Goal: Information Seeking & Learning: Learn about a topic

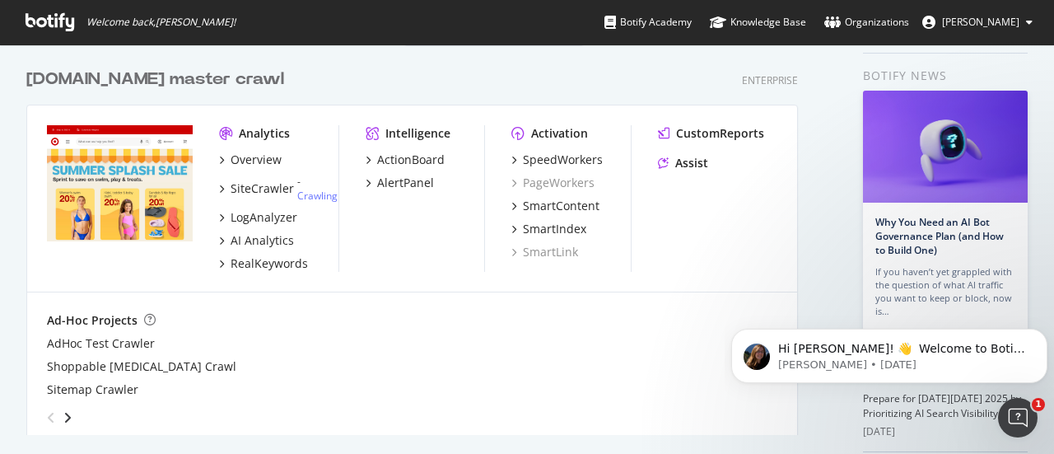
scroll to position [82, 0]
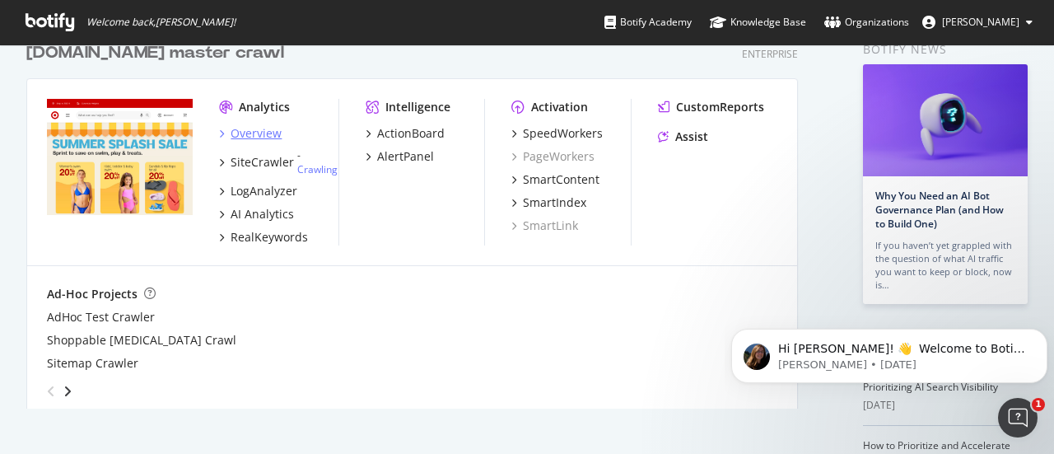
click at [233, 135] on div "Overview" at bounding box center [256, 133] width 51 height 16
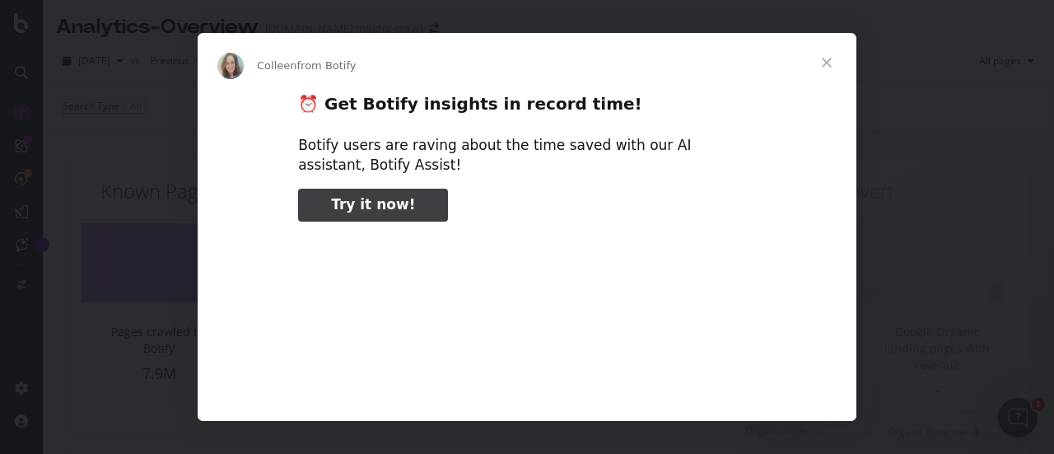
type input "345620"
click at [823, 62] on span "Close" at bounding box center [826, 62] width 59 height 59
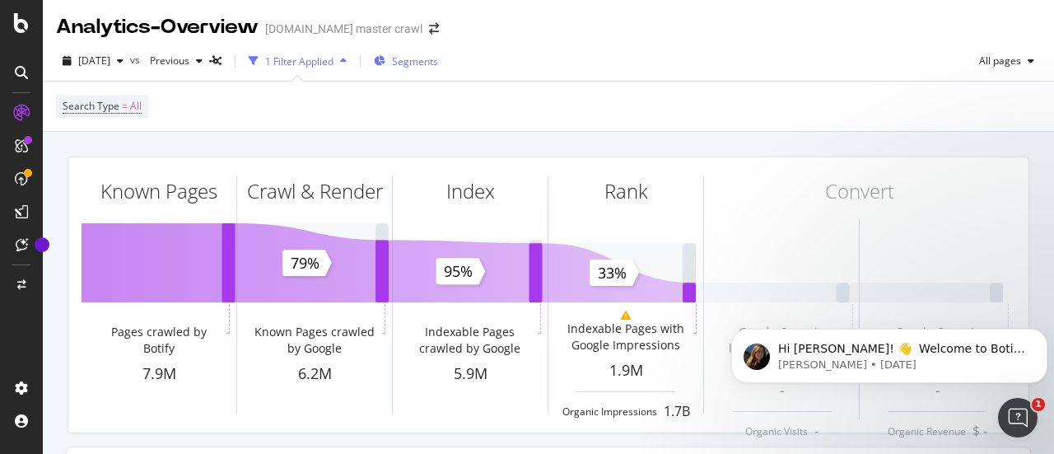
click at [417, 58] on div "Segments" at bounding box center [406, 61] width 64 height 25
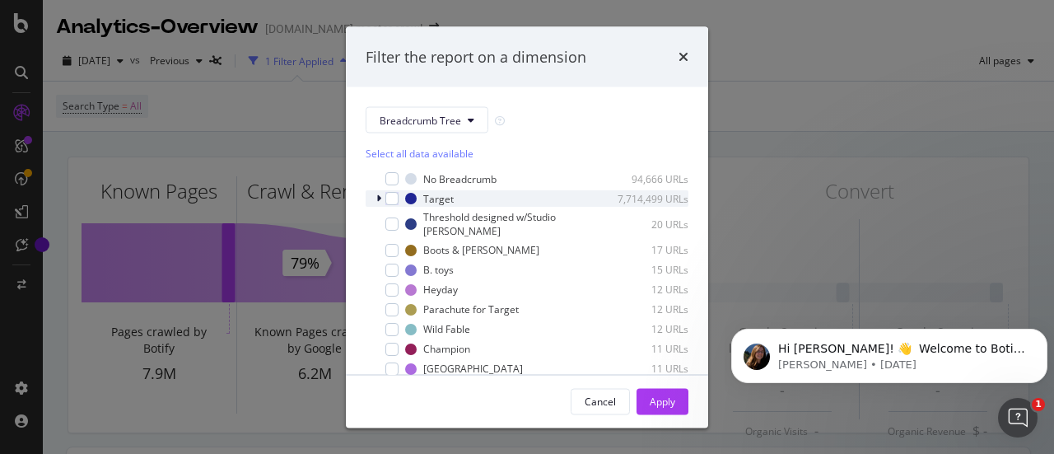
click at [380, 198] on icon "modal" at bounding box center [378, 198] width 5 height 10
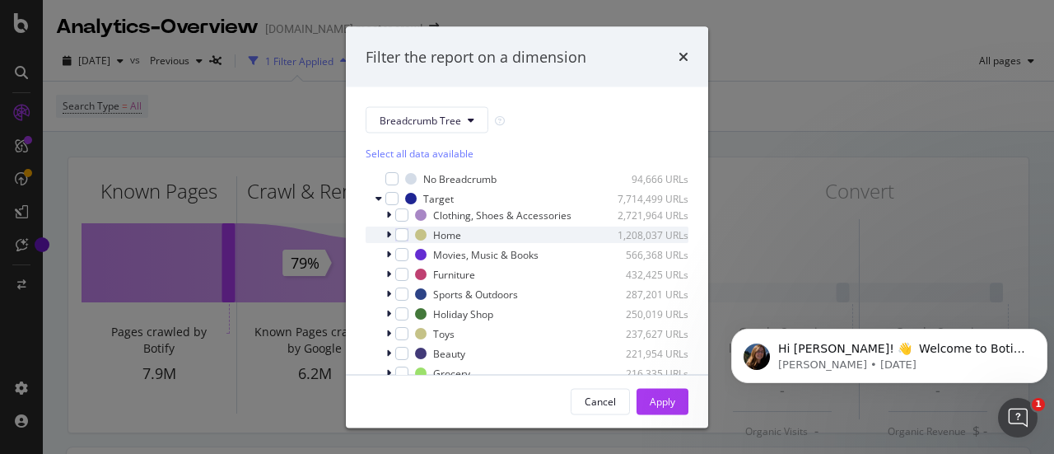
click at [390, 240] on icon "modal" at bounding box center [388, 235] width 5 height 10
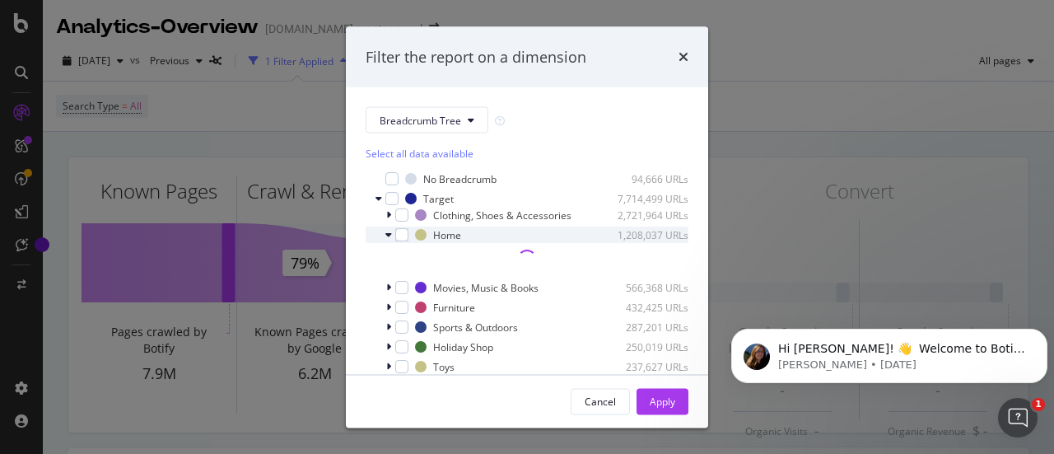
scroll to position [82, 0]
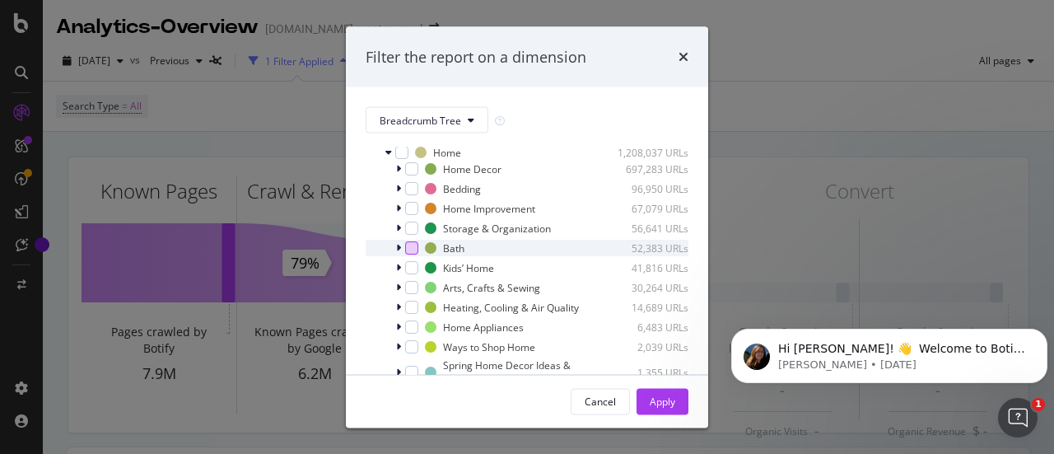
click at [410, 254] on div "modal" at bounding box center [411, 247] width 13 height 13
click at [662, 398] on div "Apply" at bounding box center [663, 401] width 26 height 14
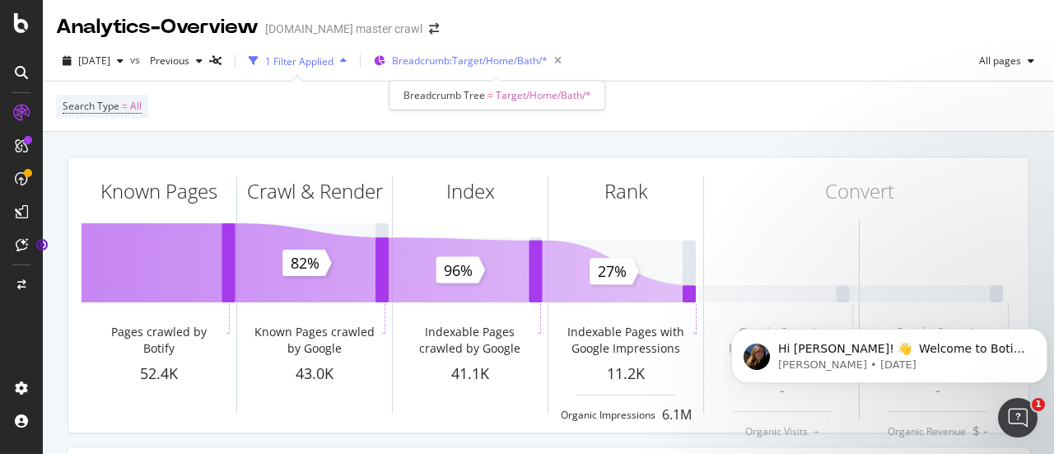
click at [429, 58] on span "Breadcrumb: Target/Home/Bath/*" at bounding box center [470, 61] width 156 height 14
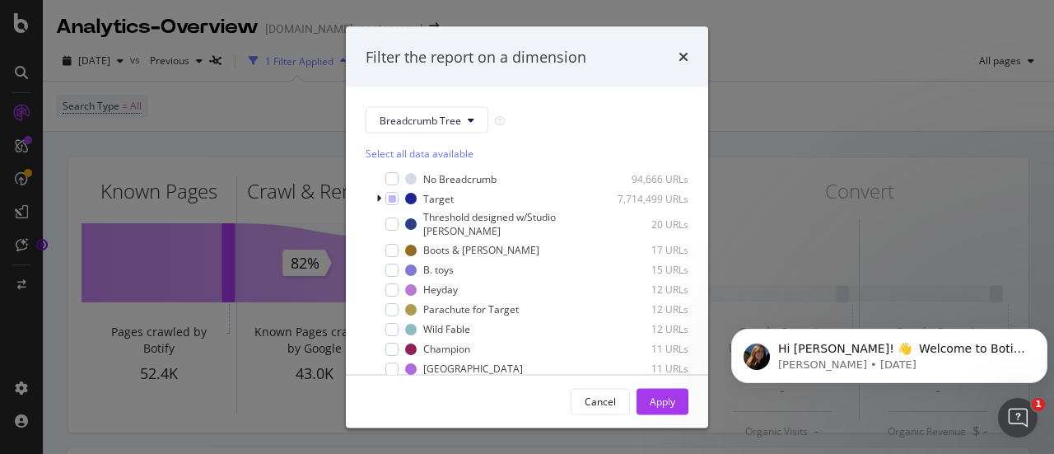
click at [688, 57] on div "Filter the report on a dimension" at bounding box center [527, 56] width 362 height 61
click at [683, 56] on icon "times" at bounding box center [683, 56] width 10 height 13
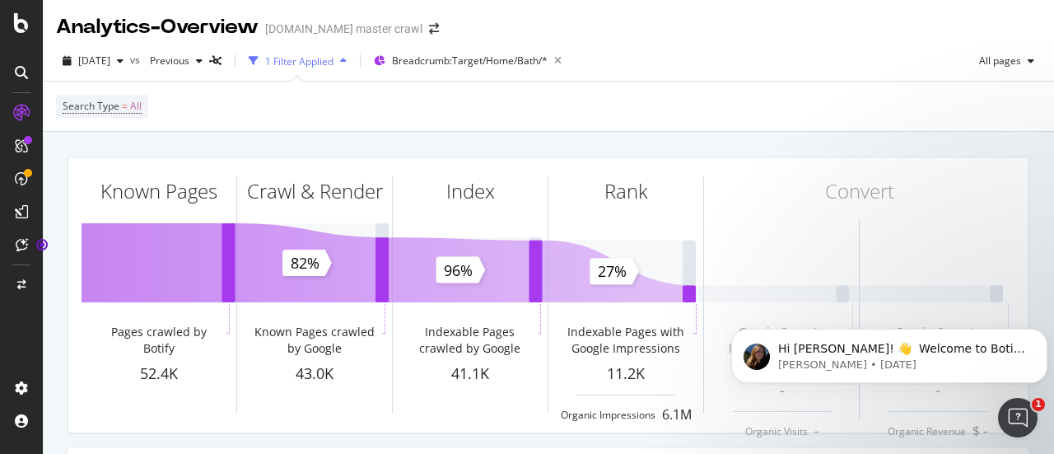
click at [333, 58] on div "1 Filter Applied" at bounding box center [299, 61] width 68 height 14
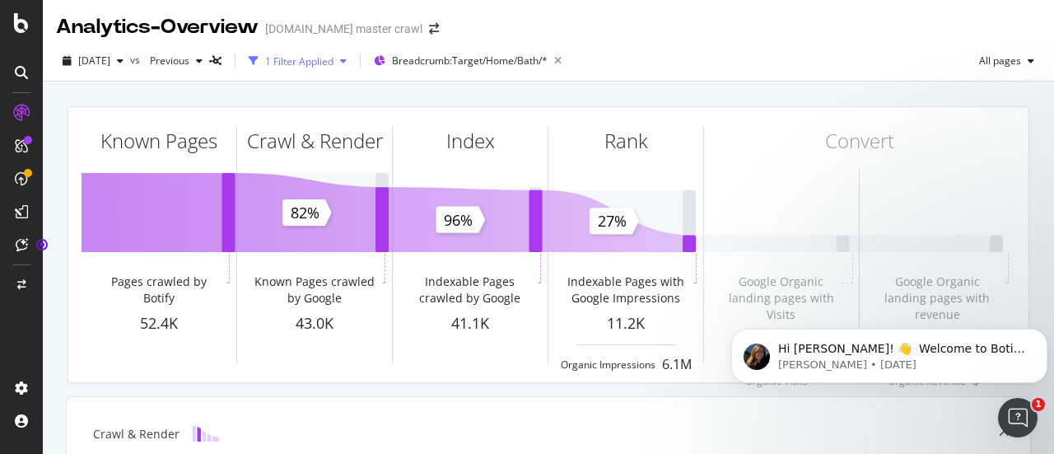
click at [333, 58] on div "1 Filter Applied" at bounding box center [299, 61] width 68 height 14
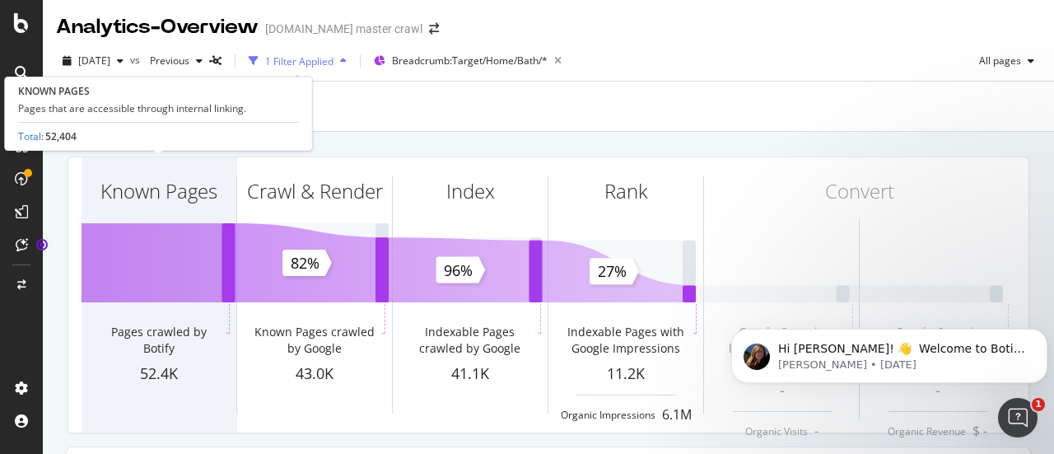
click at [132, 261] on div "Known Pages" at bounding box center [159, 220] width 155 height 127
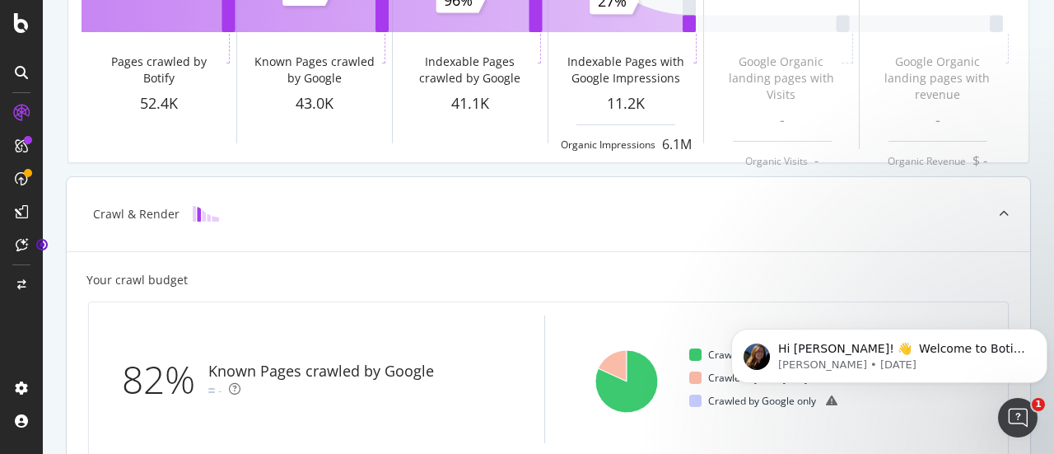
scroll to position [165, 0]
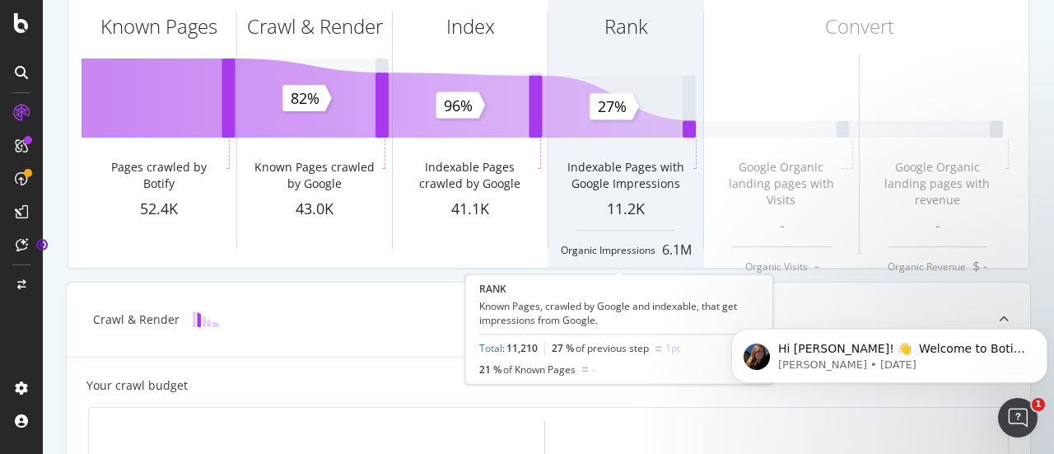
click at [604, 56] on div "Rank" at bounding box center [625, 56] width 155 height 127
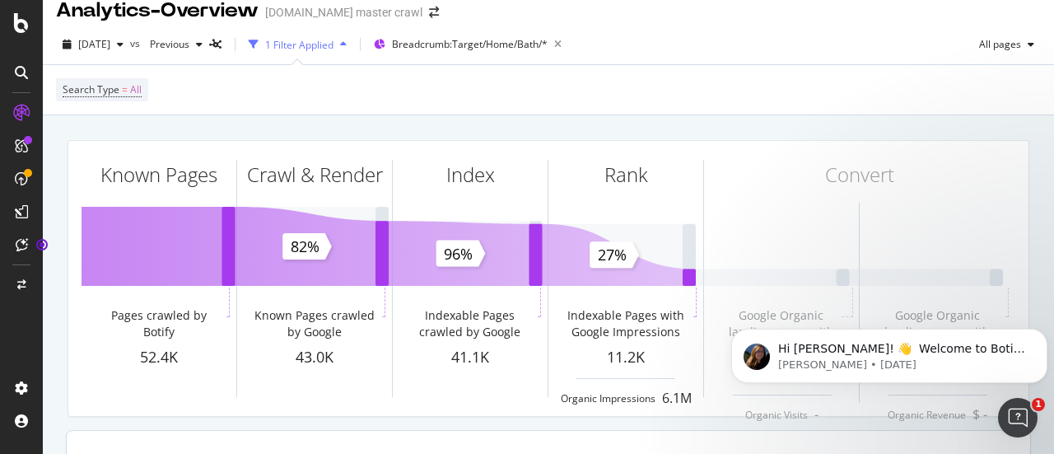
scroll to position [0, 0]
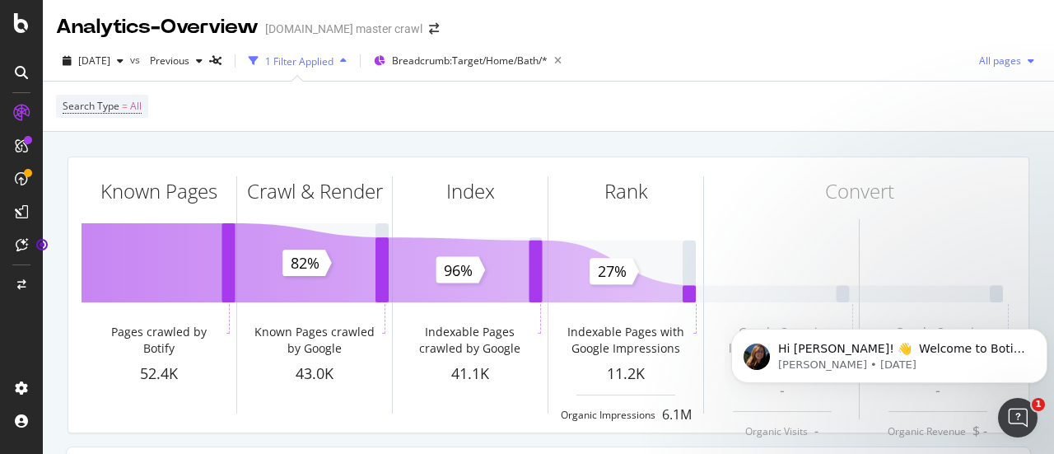
click at [991, 58] on span "All pages" at bounding box center [996, 61] width 49 height 14
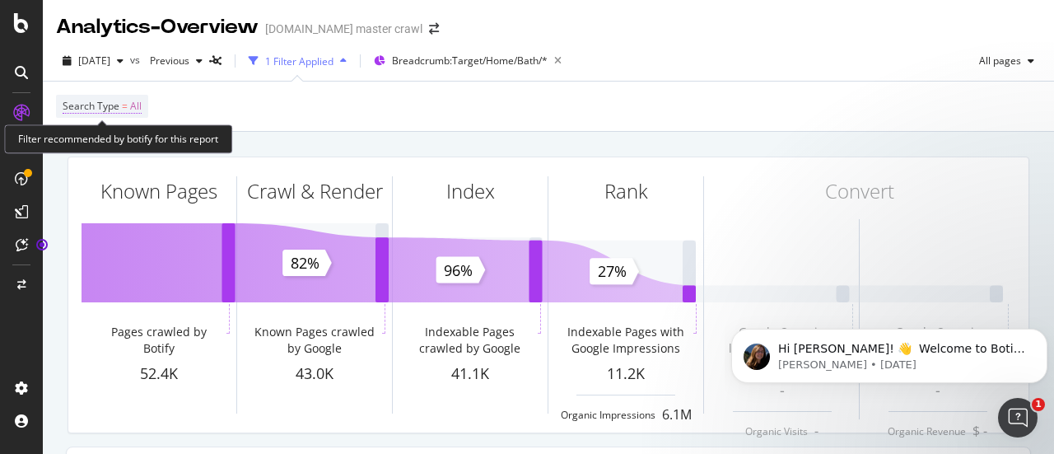
click at [118, 106] on span "Search Type" at bounding box center [91, 106] width 57 height 14
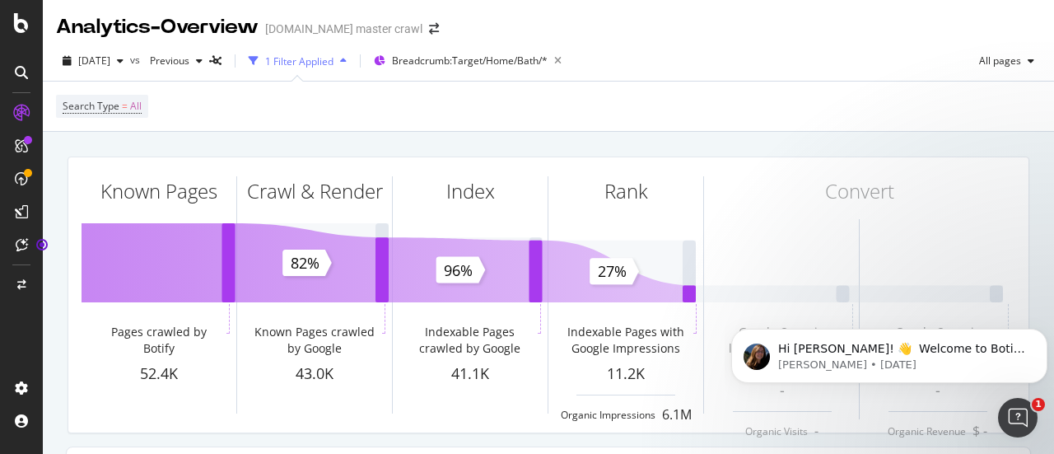
click at [367, 124] on div "Search Type = All" at bounding box center [548, 106] width 985 height 49
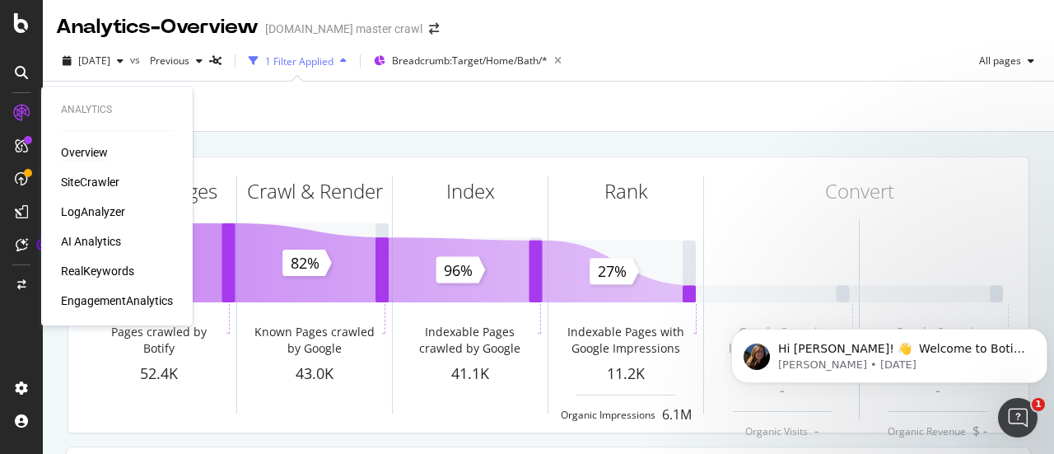
click at [119, 275] on div "RealKeywords" at bounding box center [97, 271] width 73 height 16
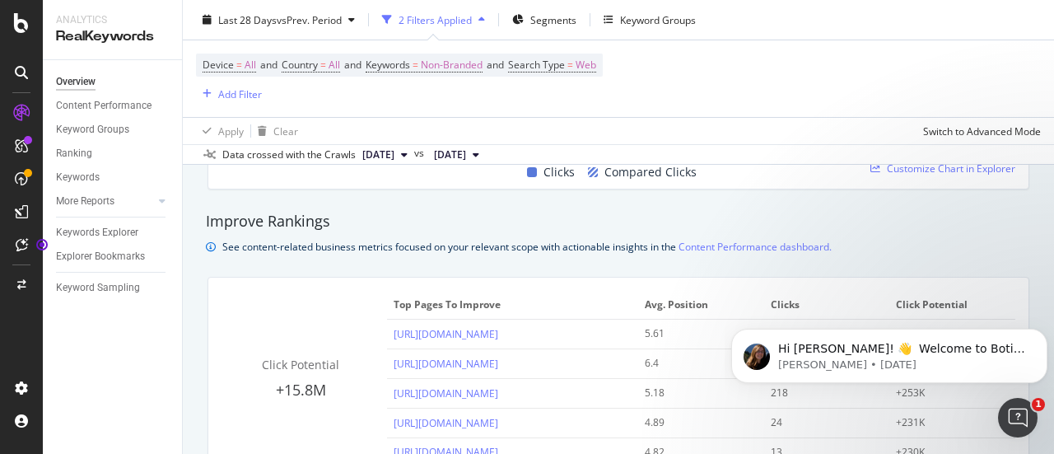
scroll to position [1070, 0]
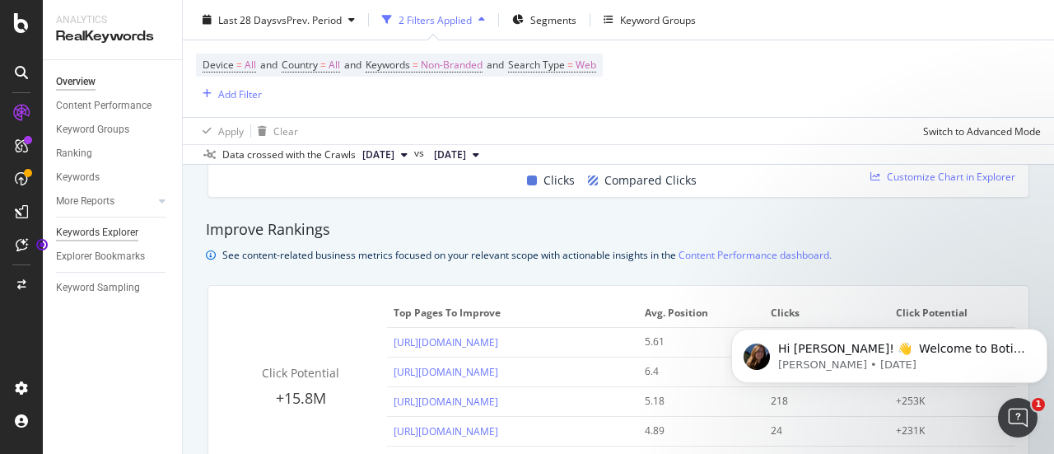
click at [110, 235] on div "Keywords Explorer" at bounding box center [97, 232] width 82 height 17
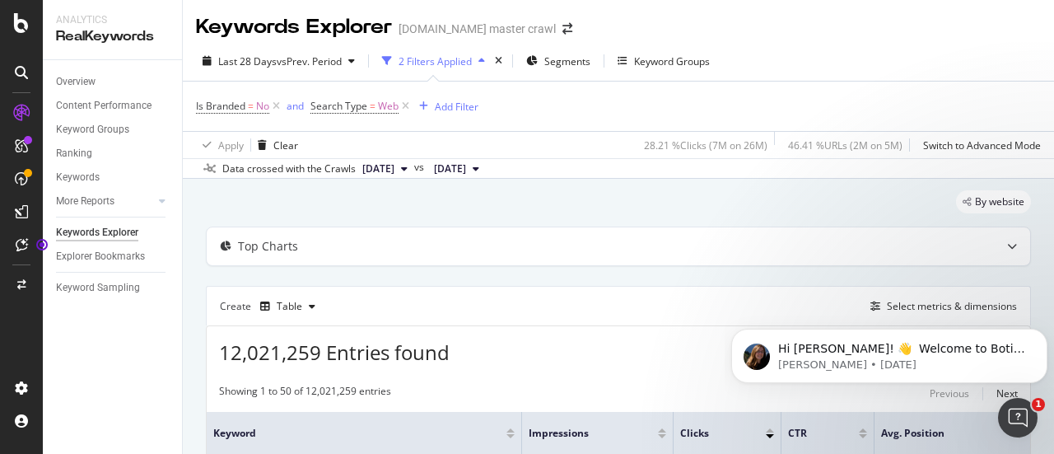
click at [433, 60] on div "2 Filters Applied" at bounding box center [434, 61] width 73 height 14
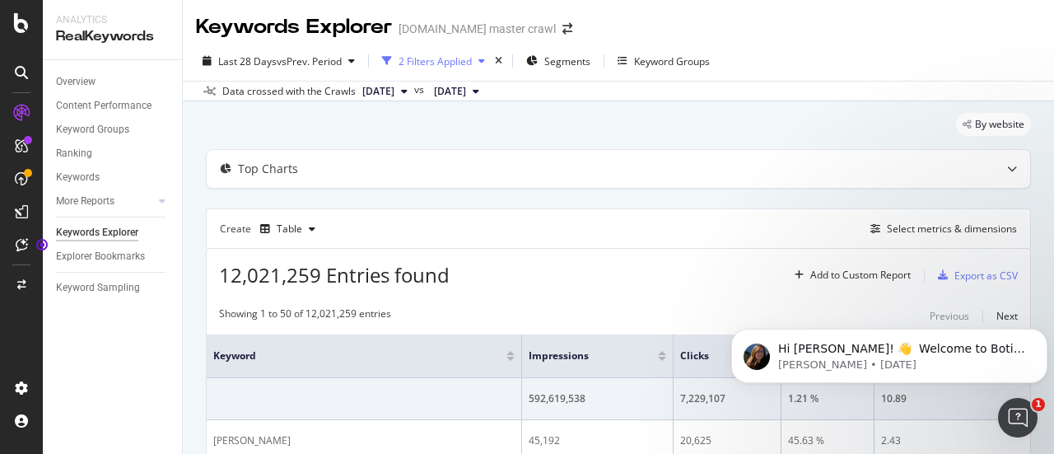
click at [433, 60] on div "2 Filters Applied" at bounding box center [434, 61] width 73 height 14
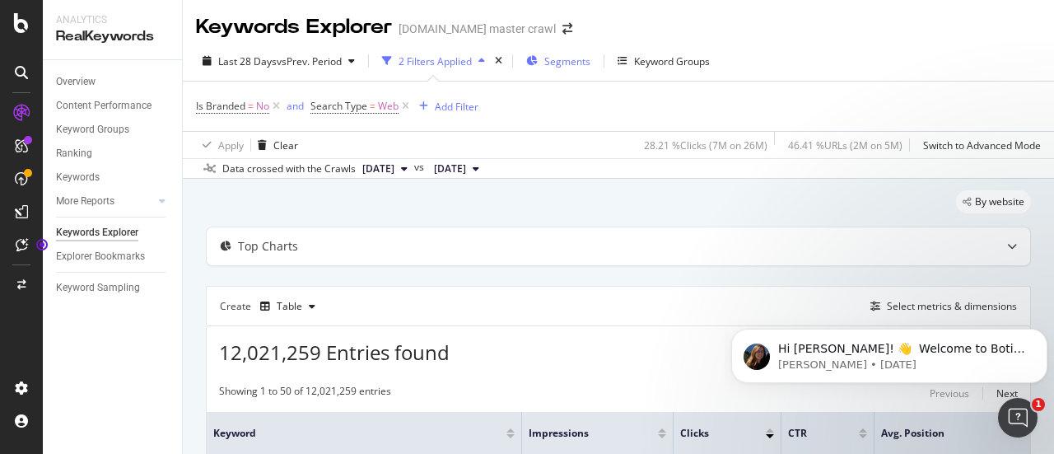
click at [576, 63] on span "Segments" at bounding box center [567, 61] width 46 height 14
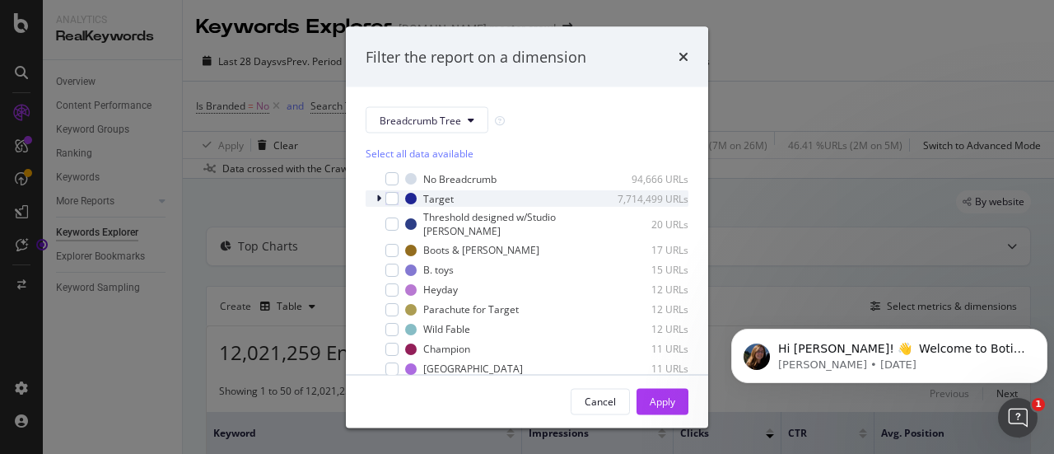
click at [377, 203] on icon "modal" at bounding box center [378, 198] width 5 height 10
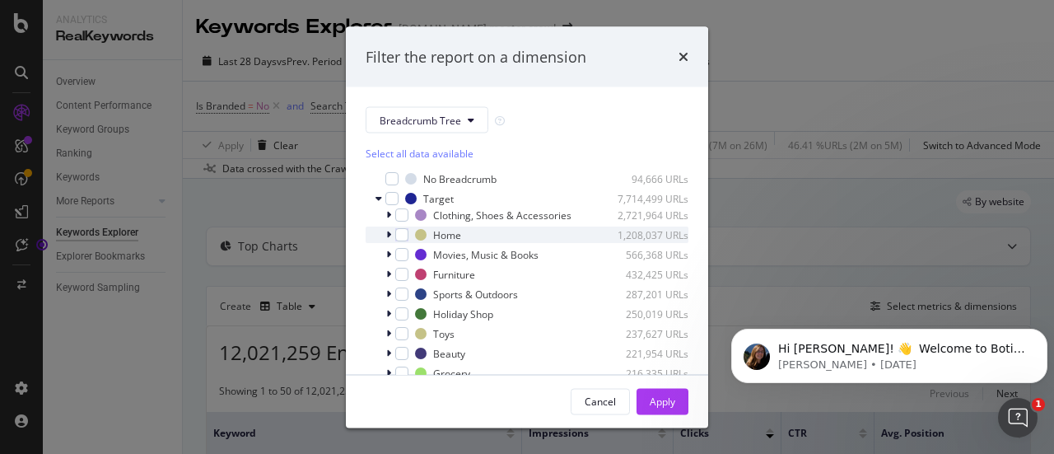
click at [387, 240] on icon "modal" at bounding box center [388, 235] width 5 height 10
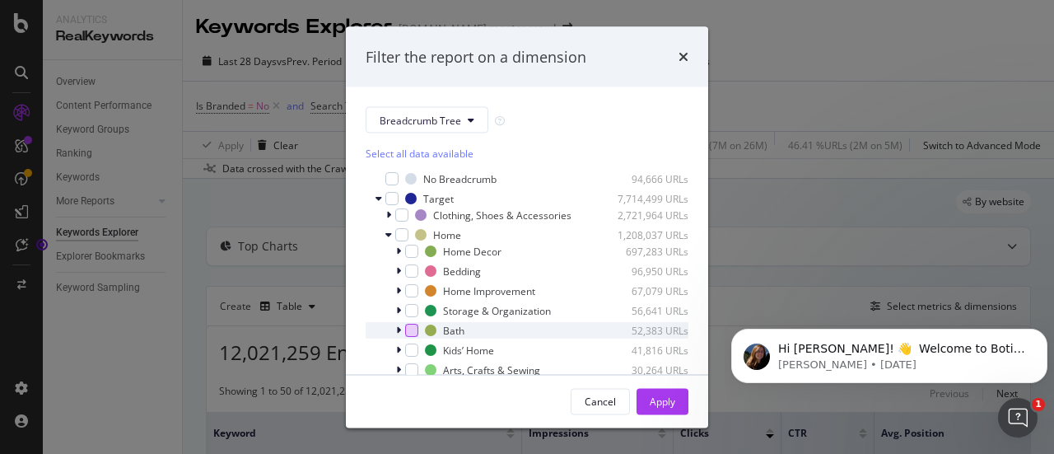
click at [410, 337] on div "modal" at bounding box center [411, 330] width 13 height 13
click at [662, 405] on div "Apply" at bounding box center [663, 401] width 26 height 14
